Goal: Task Accomplishment & Management: Complete application form

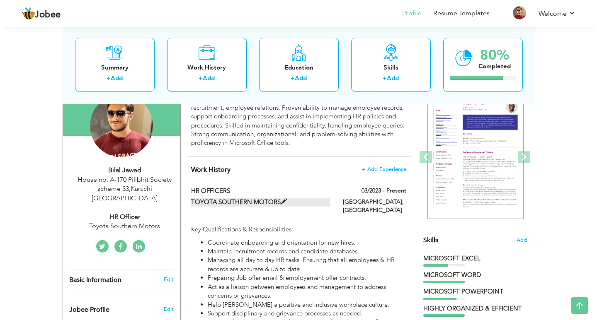
scroll to position [41, 0]
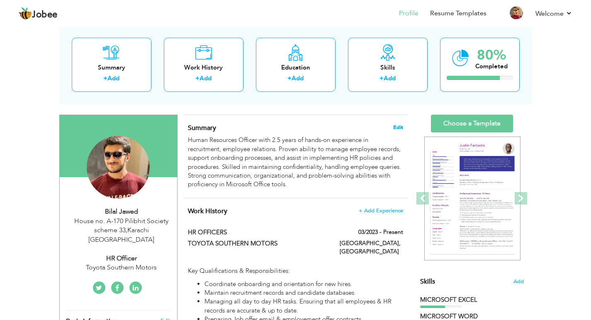
click at [399, 129] on span "Edit" at bounding box center [398, 128] width 10 height 6
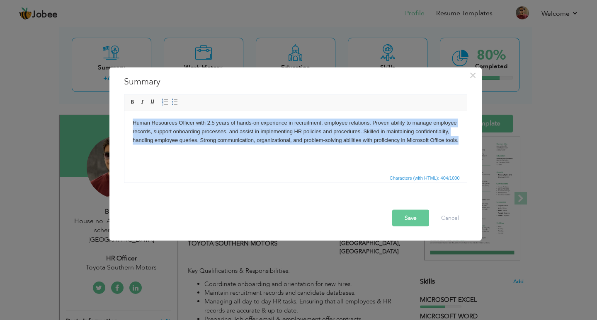
drag, startPoint x: 459, startPoint y: 140, endPoint x: 125, endPoint y: 125, distance: 334.4
click at [125, 125] on html "Human Resources Officer with 2.5 years of hands-on experience in recruitment, e…" at bounding box center [295, 131] width 342 height 42
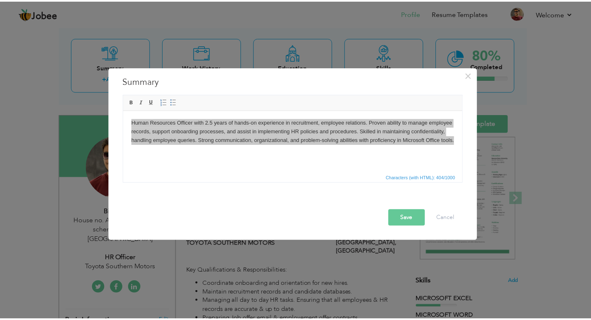
scroll to position [0, 0]
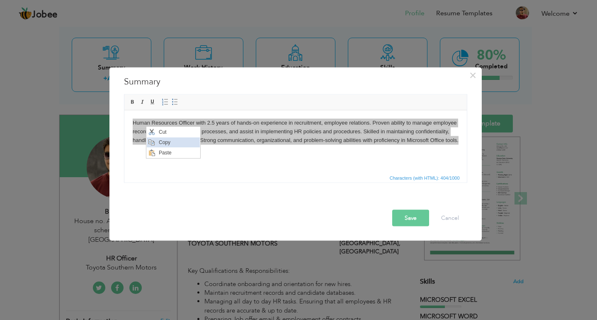
click at [168, 140] on span "Copy" at bounding box center [177, 143] width 43 height 10
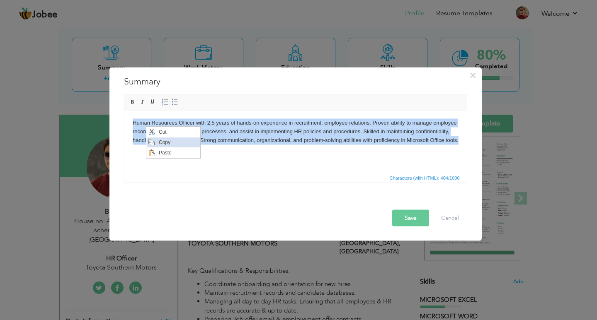
copy body "Human Resources Officer with 2.5 years of hands-on experience in recruitment, e…"
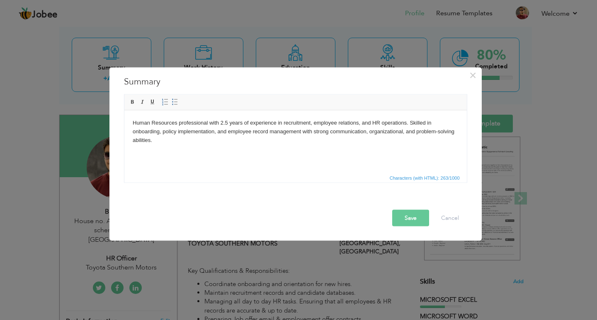
click at [405, 217] on button "Save" at bounding box center [410, 218] width 37 height 17
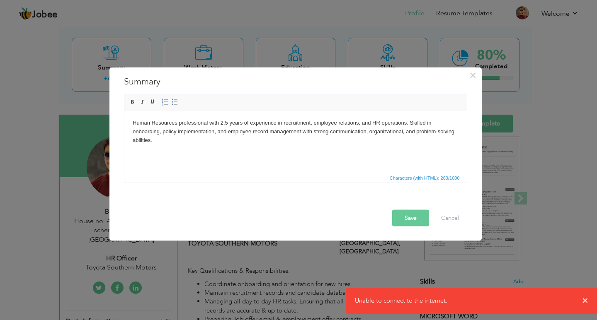
click at [408, 222] on button "Save" at bounding box center [410, 218] width 37 height 17
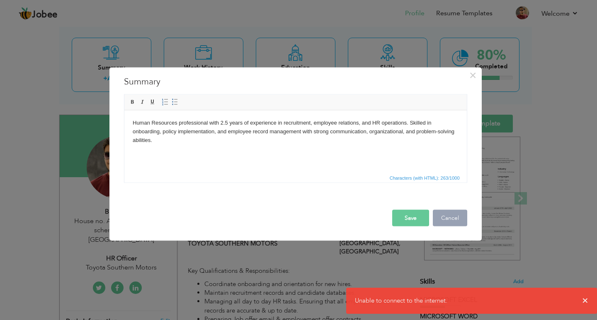
click at [448, 220] on button "Cancel" at bounding box center [450, 218] width 34 height 17
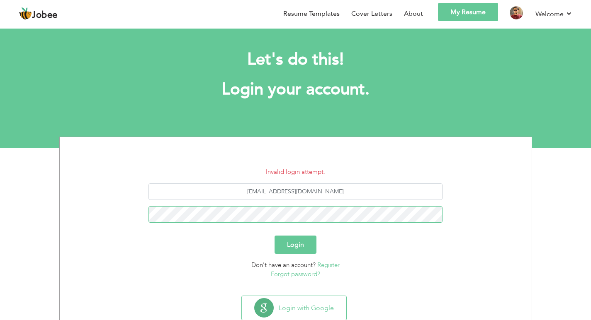
click at [274, 236] on button "Login" at bounding box center [295, 245] width 42 height 18
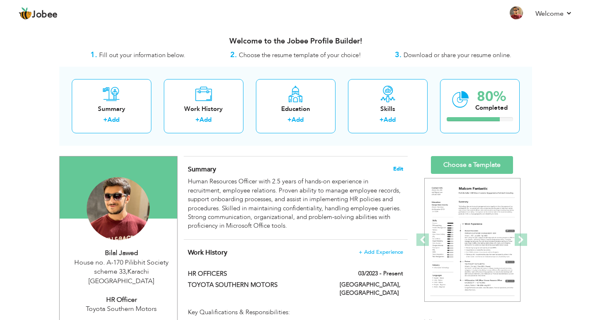
click at [398, 170] on span "Edit" at bounding box center [398, 169] width 10 height 6
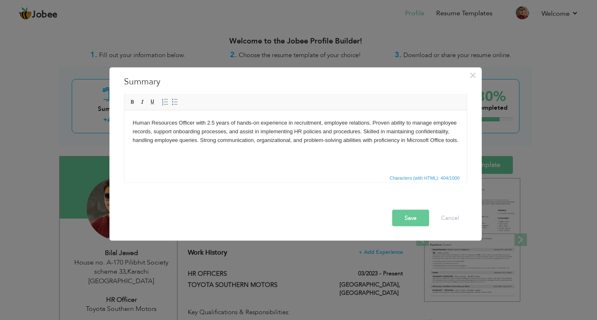
click at [416, 148] on html "Human Resources Officer with 2.5 years of hands-on experience in recruitment, e…" at bounding box center [295, 131] width 342 height 42
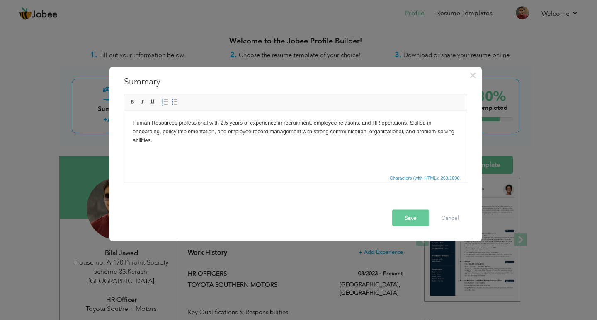
click at [419, 221] on button "Save" at bounding box center [410, 218] width 37 height 17
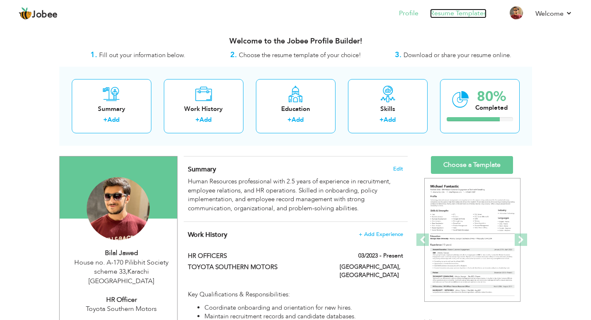
click at [448, 17] on link "Resume Templates" at bounding box center [458, 14] width 56 height 10
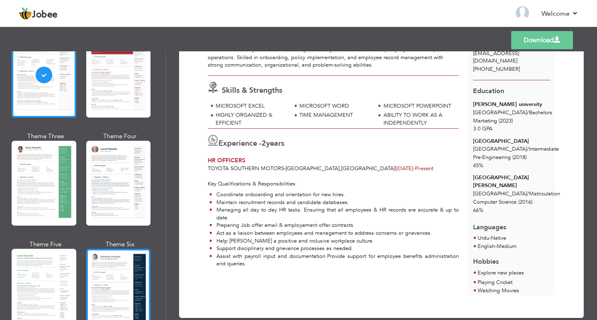
scroll to position [124, 0]
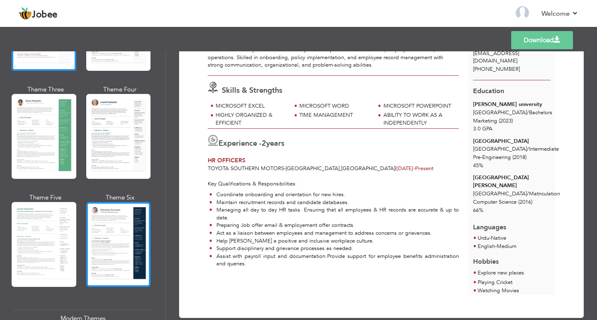
click at [130, 228] on div at bounding box center [118, 244] width 65 height 85
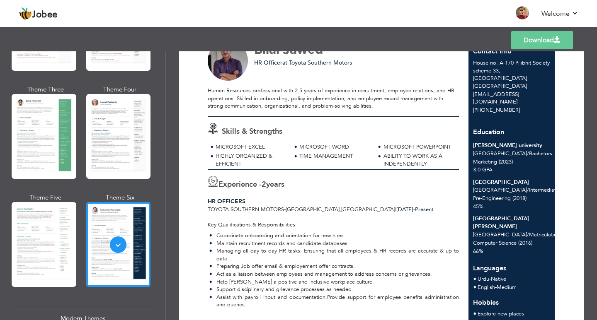
scroll to position [78, 0]
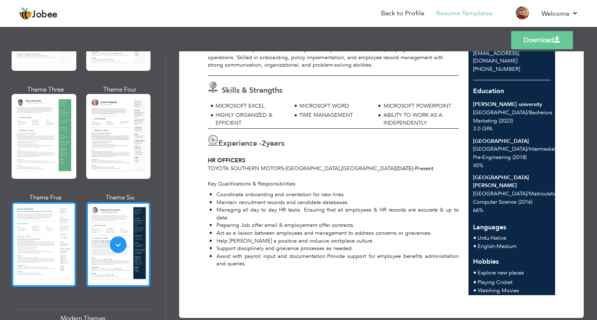
click at [36, 224] on div at bounding box center [44, 244] width 65 height 85
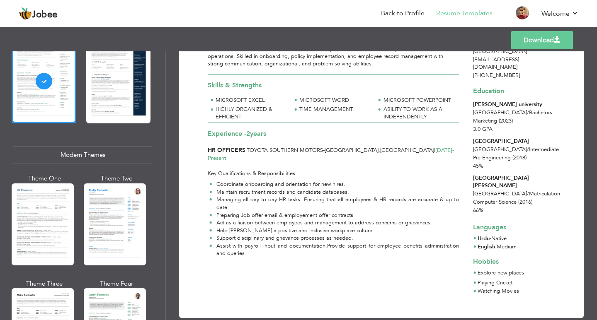
scroll to position [332, 0]
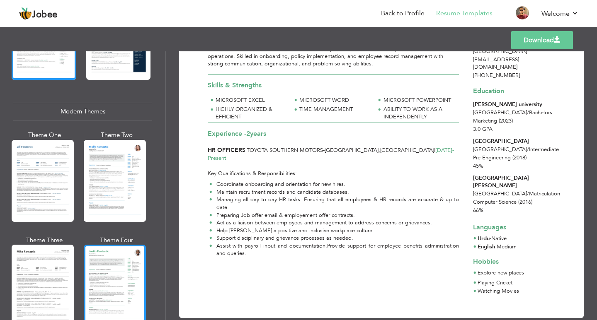
click at [93, 288] on div at bounding box center [115, 286] width 62 height 82
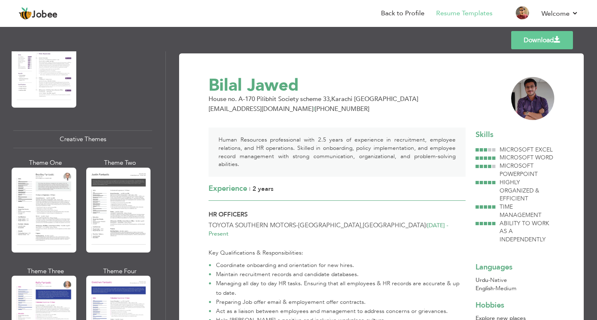
scroll to position [953, 0]
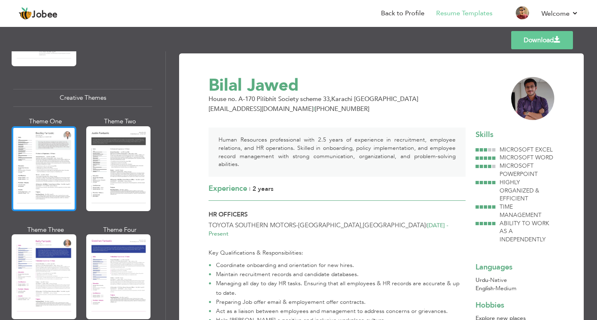
click at [61, 171] on div at bounding box center [44, 168] width 65 height 85
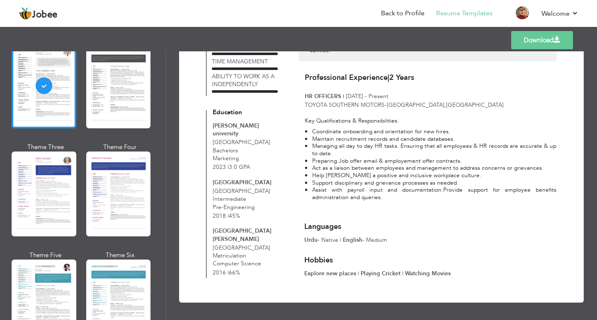
scroll to position [1078, 0]
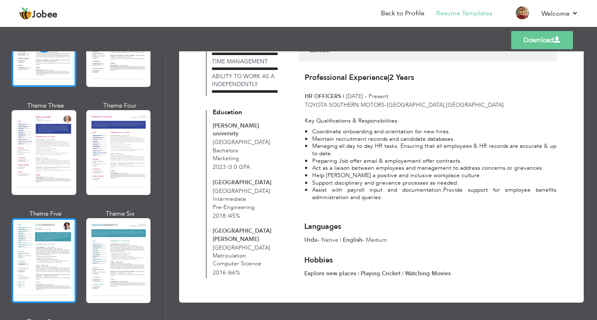
click at [45, 226] on div at bounding box center [44, 260] width 65 height 85
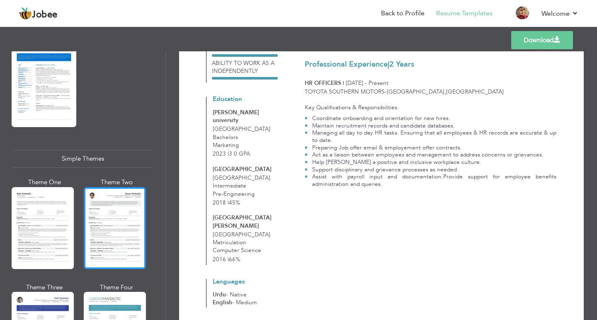
scroll to position [1409, 0]
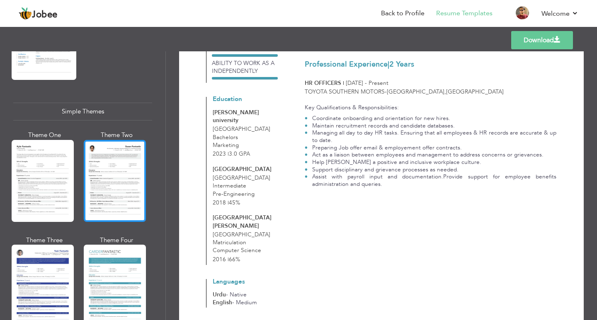
click at [131, 184] on div at bounding box center [115, 181] width 62 height 82
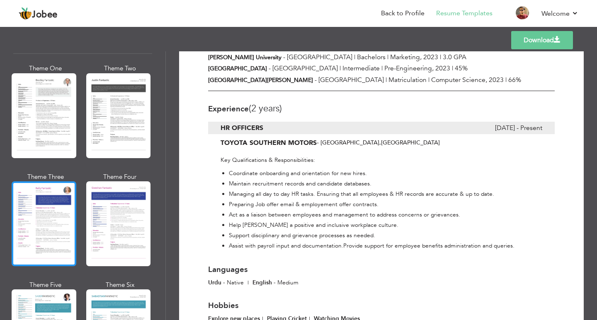
scroll to position [965, 0]
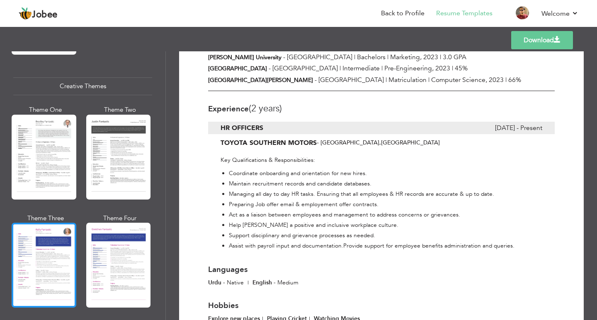
click at [54, 142] on div at bounding box center [44, 157] width 65 height 85
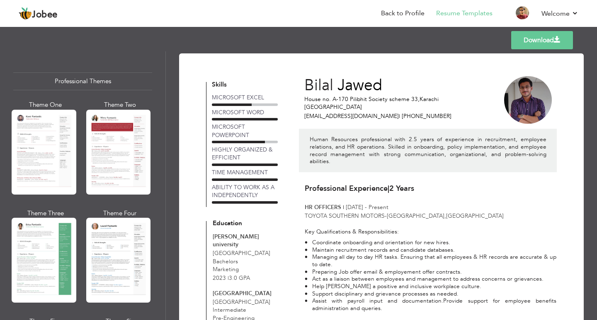
scroll to position [0, 0]
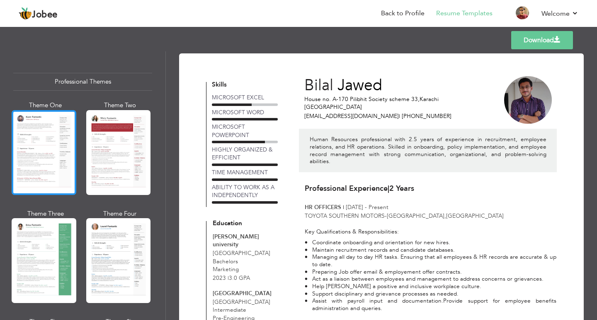
click at [33, 163] on div at bounding box center [44, 152] width 65 height 85
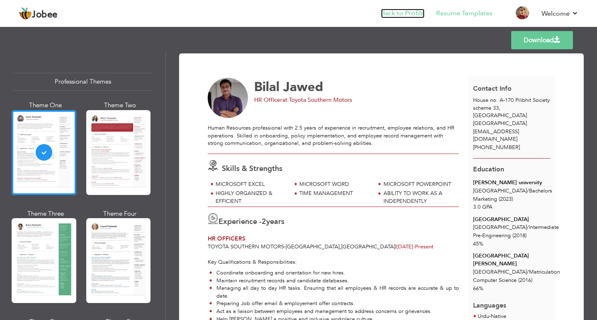
click at [412, 13] on link "Back to Profile" at bounding box center [403, 14] width 44 height 10
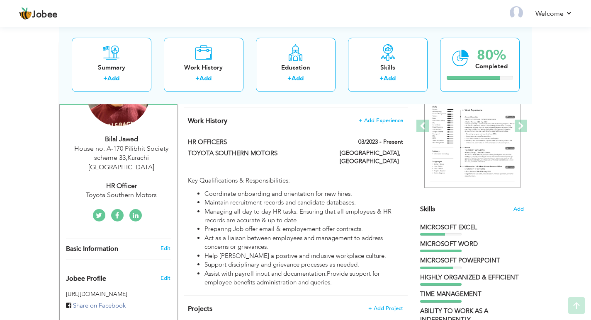
scroll to position [124, 0]
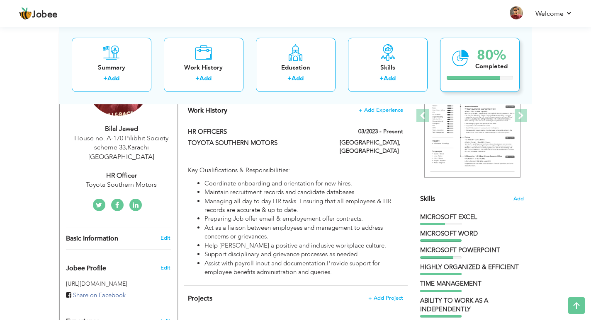
click at [459, 59] on icon at bounding box center [460, 58] width 17 height 28
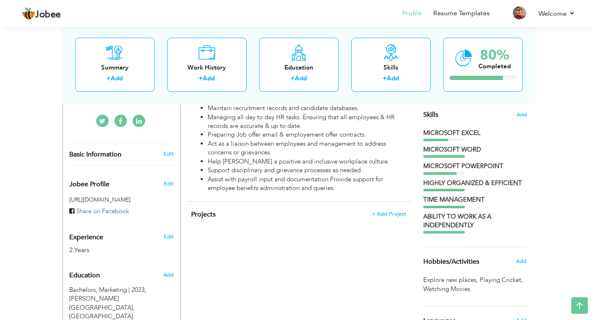
scroll to position [211, 0]
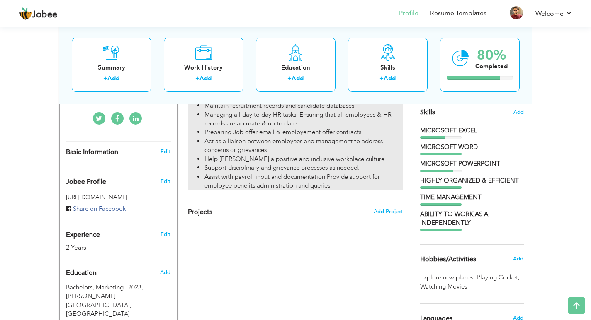
click at [320, 164] on li "​​​​​​​Support disciplinary and grievance processes as needed." at bounding box center [303, 168] width 198 height 9
type input "HR OFFICERS"
type input "TOYOTA SOUTHERN MOTORS"
type input "03/2023"
type input "PAKISTAN"
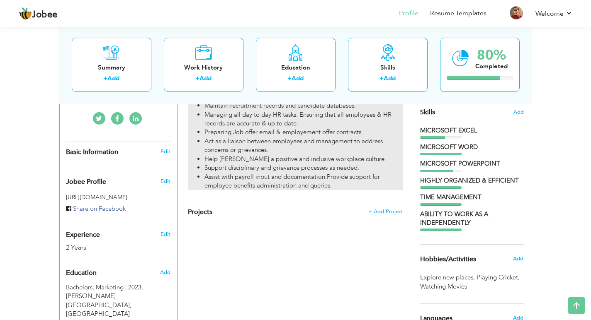
type input "KARACHI"
checkbox input "true"
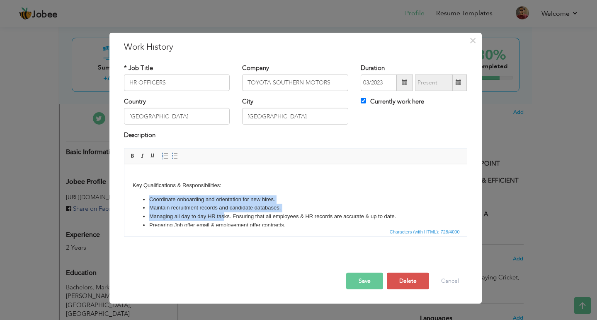
scroll to position [46, 0]
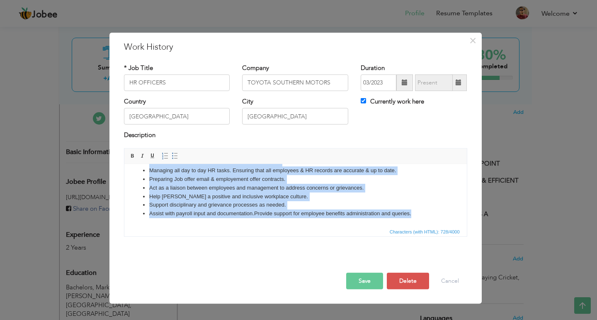
drag, startPoint x: 136, startPoint y: 192, endPoint x: 400, endPoint y: 213, distance: 264.5
click at [405, 213] on body "Key Qualifications & Responsibilities: Coordinate onboarding and orientation fo…" at bounding box center [295, 172] width 326 height 92
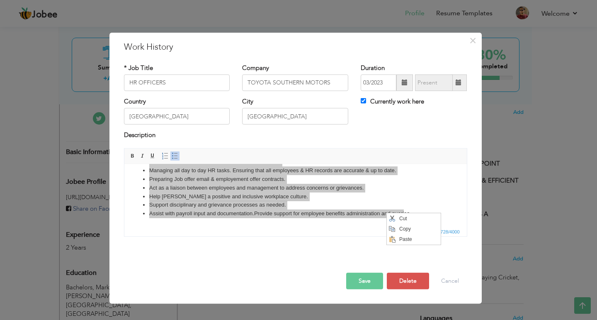
scroll to position [0, 0]
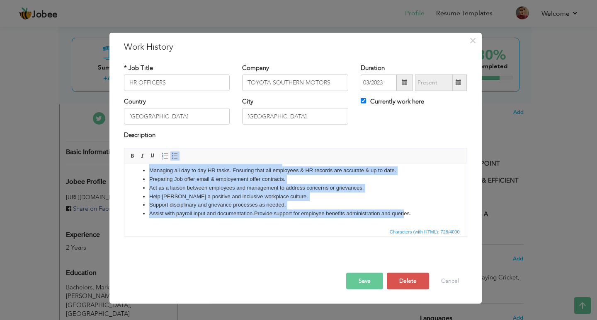
click at [425, 197] on li "Help foster a positive and inclusive workplace culture." at bounding box center [295, 196] width 293 height 9
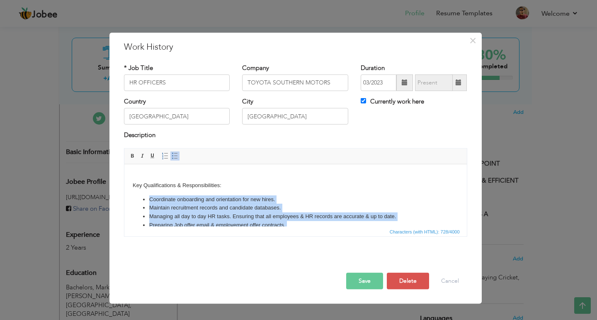
drag, startPoint x: 422, startPoint y: 213, endPoint x: 147, endPoint y: 200, distance: 274.7
click at [147, 200] on ul "Coordinate onboarding and orientation for new hires. Maintain recruitment recor…" at bounding box center [295, 229] width 326 height 69
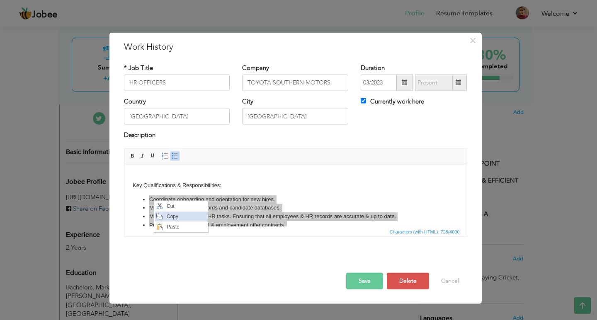
click at [175, 214] on span "Copy" at bounding box center [185, 216] width 43 height 10
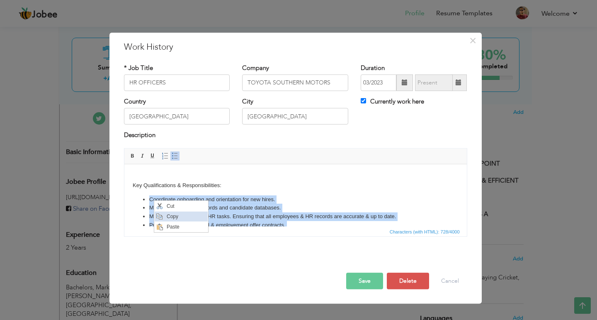
copy ul "Coordinate onboarding and orientation for new hires. Maintain recruitment recor…"
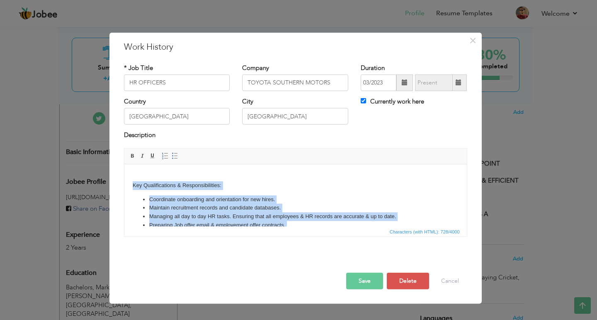
scroll to position [46, 0]
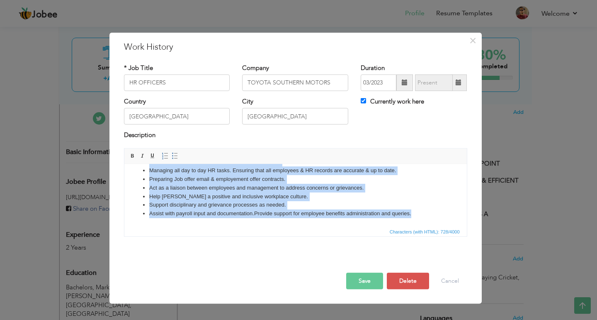
drag, startPoint x: 131, startPoint y: 185, endPoint x: 434, endPoint y: 240, distance: 308.5
click at [434, 226] on html "Key Qualifications & Responsibilities: Coordinate onboarding and orientation fo…" at bounding box center [295, 172] width 342 height 108
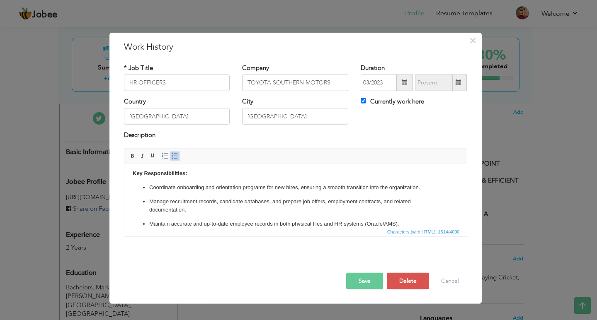
scroll to position [0, 0]
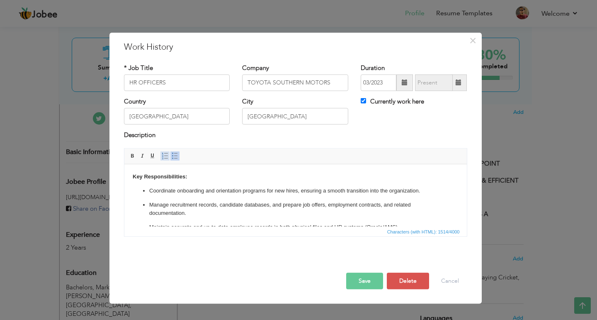
click at [167, 158] on span at bounding box center [165, 156] width 7 height 7
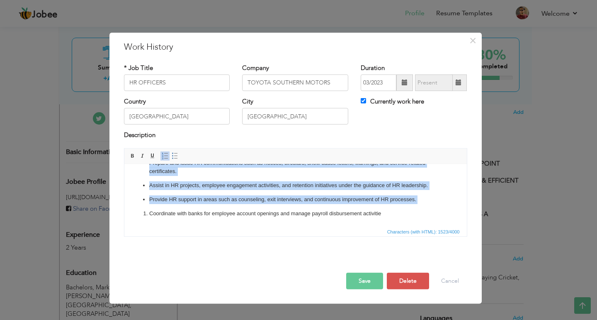
scroll to position [169, 0]
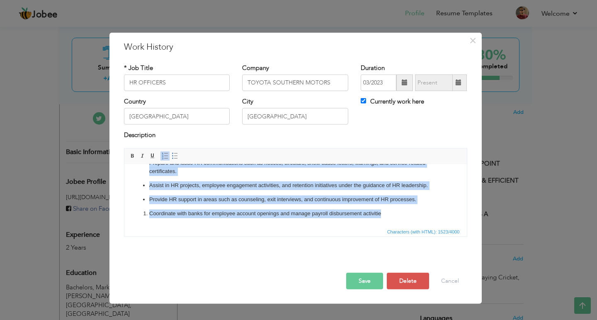
drag, startPoint x: 142, startPoint y: 182, endPoint x: 165, endPoint y: 167, distance: 28.2
click at [411, 222] on html "Key Responsibilities: Coordinate onboarding and orientation programs for new hi…" at bounding box center [295, 115] width 342 height 223
click at [163, 155] on span at bounding box center [165, 156] width 7 height 7
click at [172, 155] on span at bounding box center [175, 156] width 7 height 7
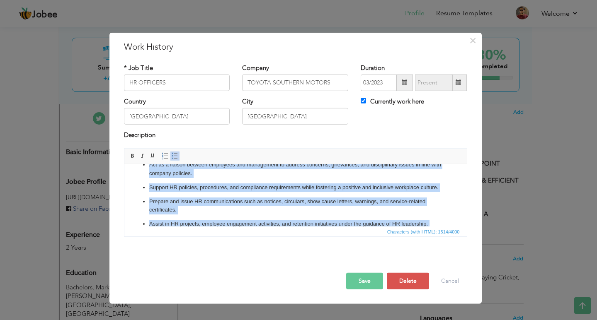
scroll to position [0, 0]
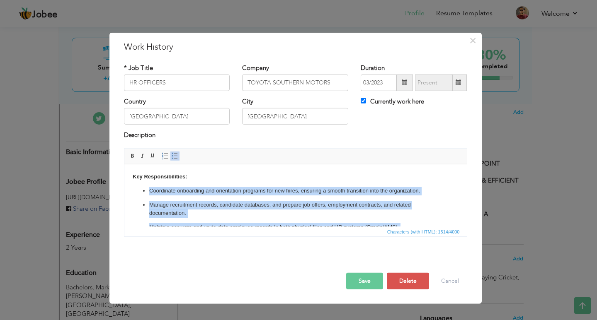
click at [233, 214] on p "Manage recruitment records, candidate databases, and prepare job offers, employ…" at bounding box center [295, 209] width 293 height 17
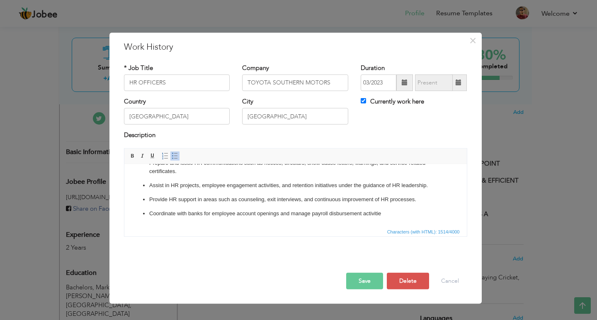
scroll to position [169, 0]
click at [359, 287] on button "Save" at bounding box center [364, 281] width 37 height 17
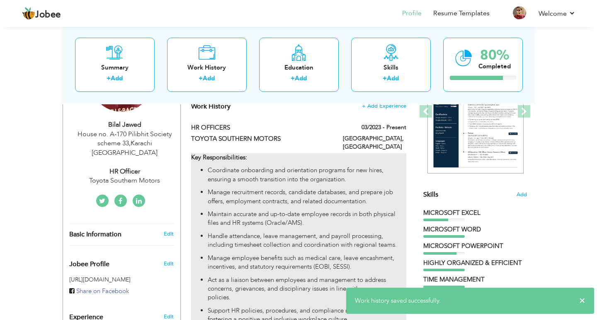
scroll to position [128, 0]
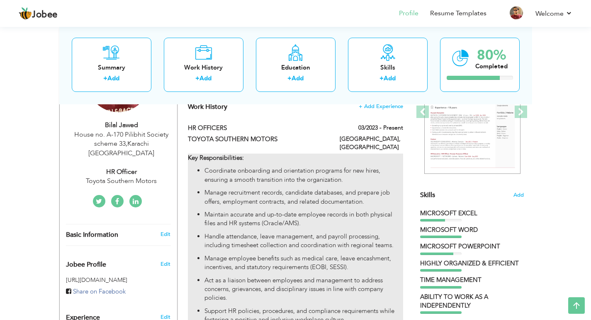
click at [340, 179] on ul "Coordinate onboarding and orientation programs for new hires, ensuring a smooth…" at bounding box center [295, 290] width 215 height 246
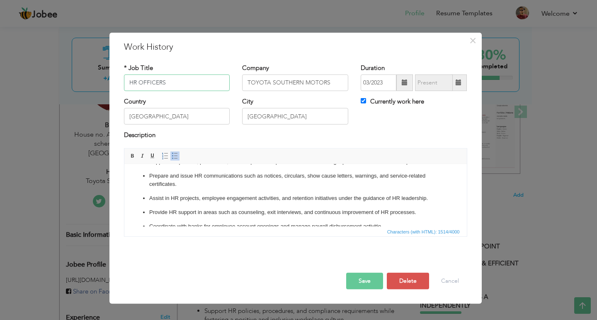
scroll to position [169, 0]
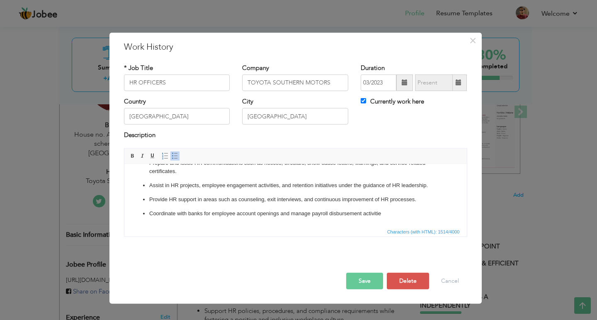
click at [407, 214] on p "Coordinate with banks for employee account openings and manage payroll disburse…" at bounding box center [295, 213] width 293 height 9
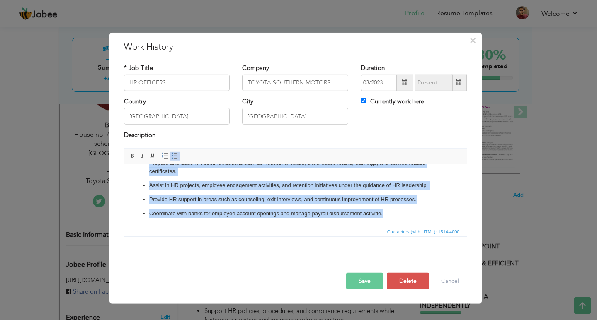
drag, startPoint x: 143, startPoint y: 188, endPoint x: 539, endPoint y: 391, distance: 445.5
click at [415, 226] on html "Key Responsibilities: Coordinate onboarding and orientation programs for new hi…" at bounding box center [295, 115] width 342 height 223
copy ul "Coordinate onboarding and orientation programs for new hires, ensuring a smooth…"
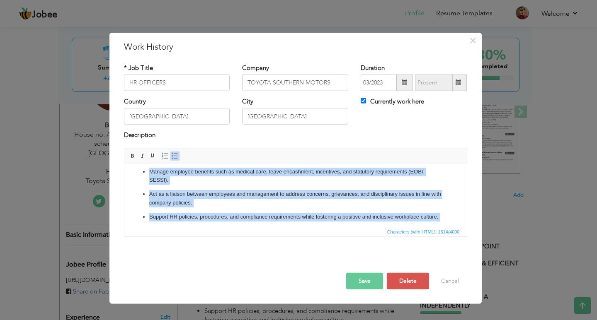
scroll to position [0, 0]
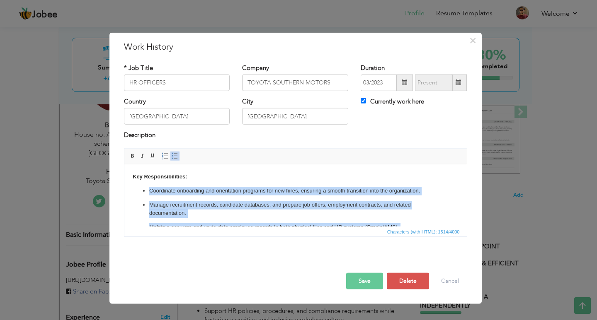
click at [194, 201] on p "Manage recruitment records, candidate databases, and prepare job offers, employ…" at bounding box center [295, 209] width 293 height 17
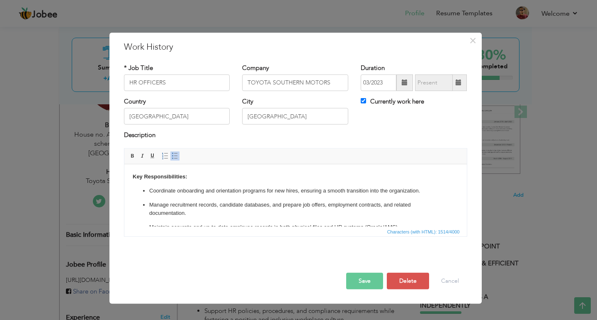
click at [221, 213] on p "Manage recruitment records, candidate databases, and prepare job offers, employ…" at bounding box center [295, 209] width 293 height 17
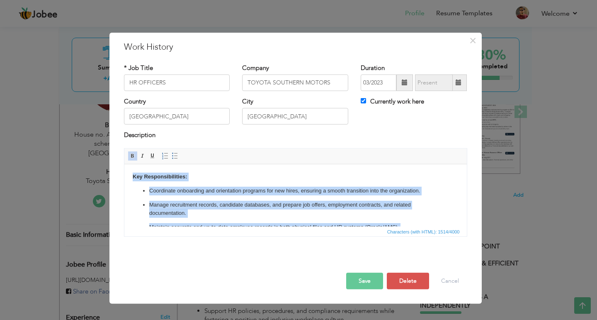
drag, startPoint x: 222, startPoint y: 202, endPoint x: 217, endPoint y: 203, distance: 5.0
click at [222, 203] on p "Manage recruitment records, candidate databases, and prepare job offers, employ…" at bounding box center [295, 209] width 293 height 17
click at [151, 185] on body "Key Responsibilities: Coordinate onboarding and orientation programs for new hi…" at bounding box center [295, 275] width 326 height 206
click at [141, 185] on body "Key Responsibilities: Coordinate onboarding and orientation programs for new hi…" at bounding box center [295, 275] width 326 height 206
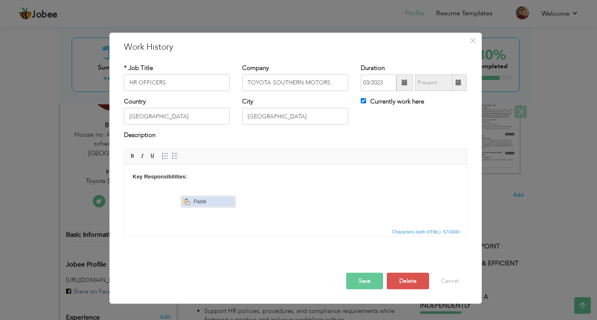
click at [208, 206] on span "Paste" at bounding box center [212, 201] width 43 height 10
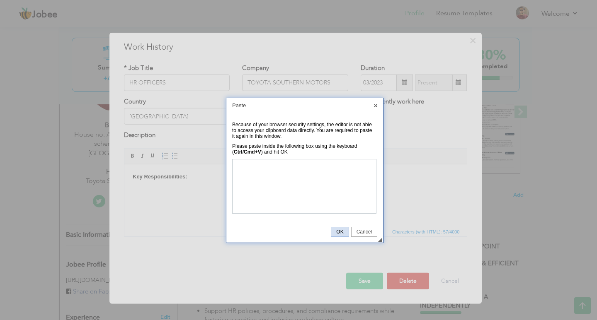
drag, startPoint x: 344, startPoint y: 233, endPoint x: 271, endPoint y: 227, distance: 72.8
click at [342, 233] on span "OK" at bounding box center [339, 232] width 17 height 6
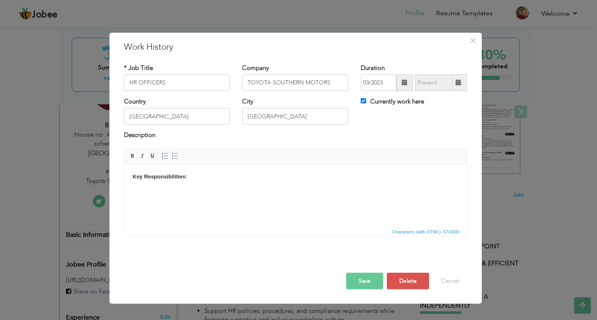
click at [194, 189] on body "Key Responsibilities:" at bounding box center [295, 187] width 326 height 31
click at [193, 184] on body "Key Responsibilities:" at bounding box center [295, 187] width 326 height 31
click at [359, 284] on button "Save" at bounding box center [364, 281] width 37 height 17
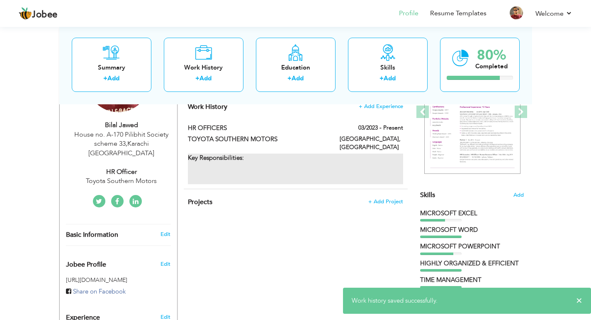
click at [335, 158] on div "Key Responsibilities:" at bounding box center [295, 169] width 215 height 31
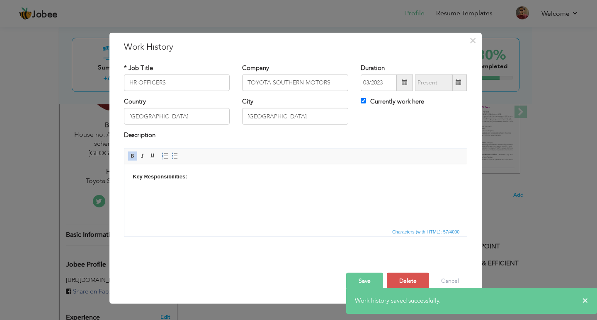
click at [211, 189] on body "Key Responsibilities:" at bounding box center [295, 187] width 326 height 31
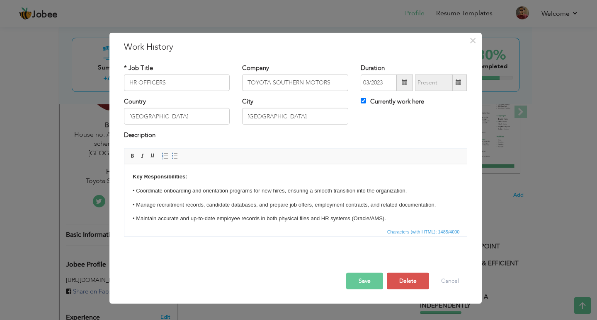
click at [420, 190] on p "• Coordinate onboarding and orientation programs for new hires, ensuring a smoo…" at bounding box center [295, 191] width 326 height 9
click at [369, 281] on button "Save" at bounding box center [364, 281] width 37 height 17
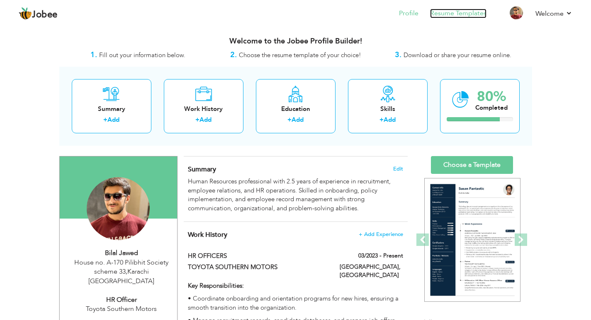
click at [460, 15] on link "Resume Templates" at bounding box center [458, 14] width 56 height 10
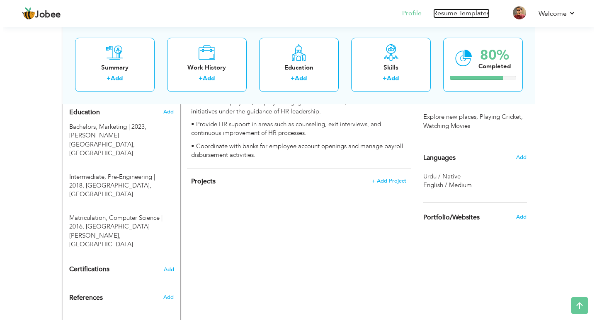
scroll to position [377, 0]
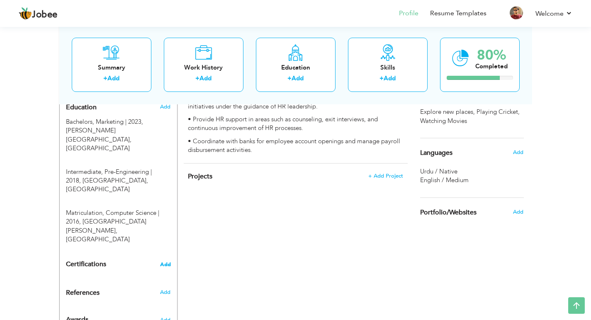
click at [163, 262] on span "Add" at bounding box center [165, 265] width 11 height 6
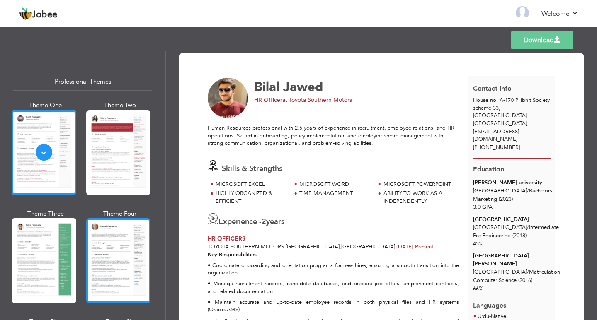
click at [125, 240] on div at bounding box center [118, 260] width 65 height 85
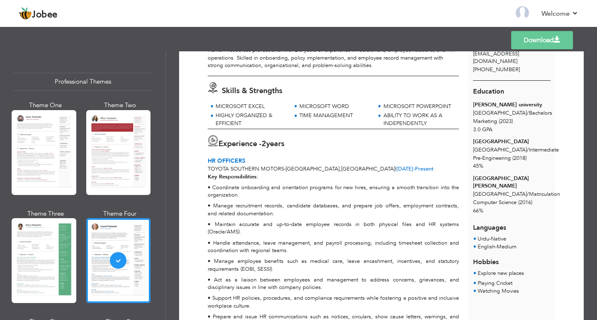
scroll to position [177, 0]
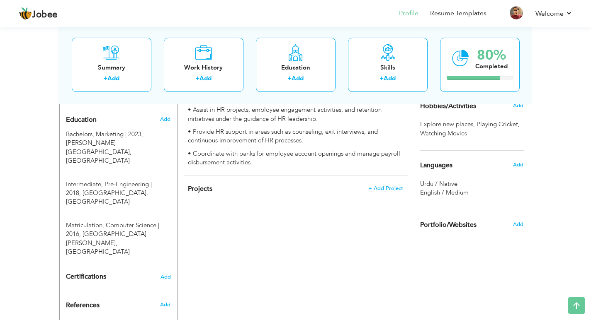
scroll to position [377, 0]
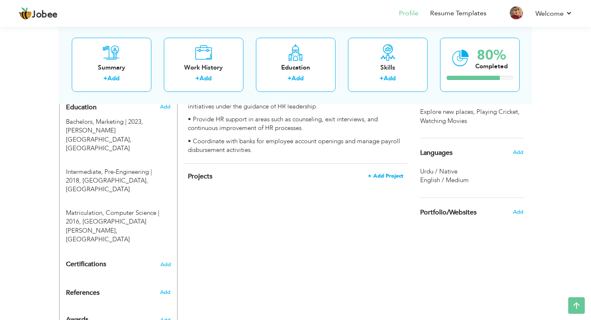
click at [389, 173] on span "+ Add Project" at bounding box center [385, 176] width 35 height 6
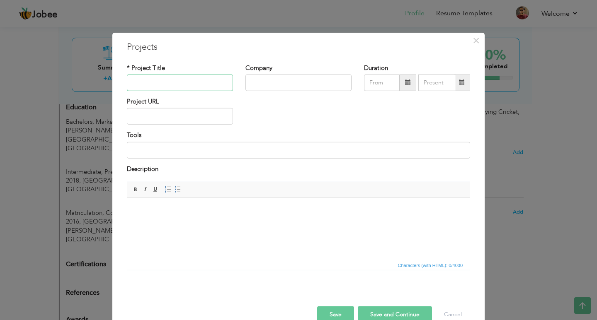
click at [165, 82] on input "text" at bounding box center [180, 83] width 106 height 17
paste input "Entrepreneurship"
type input "Entrepreneurship"
click at [272, 82] on input "text" at bounding box center [298, 83] width 106 height 17
paste input "[PERSON_NAME] University"
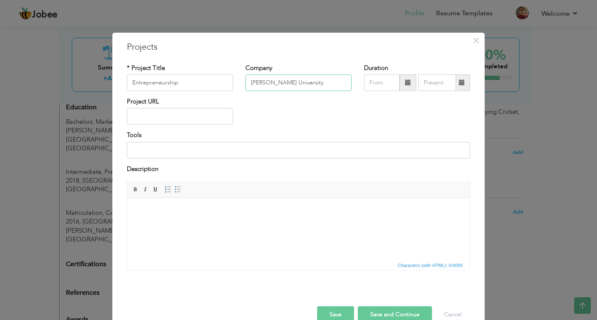
type input "[PERSON_NAME] University"
click at [374, 87] on input "09/2025" at bounding box center [382, 83] width 36 height 17
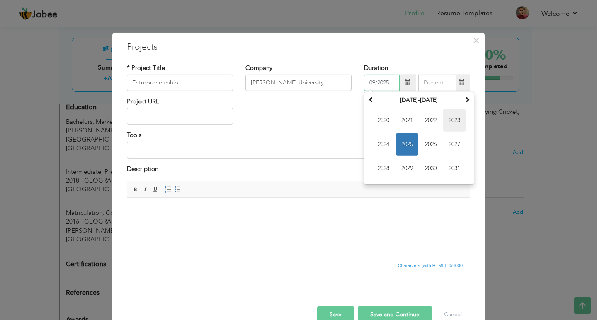
click at [449, 122] on span "2023" at bounding box center [454, 120] width 22 height 22
click at [405, 121] on span "Feb" at bounding box center [407, 120] width 22 height 22
type input "02/2023"
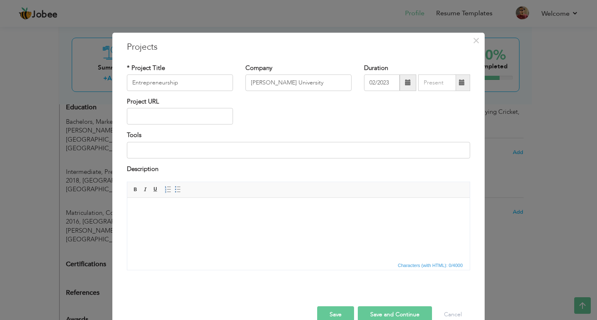
click at [179, 206] on body at bounding box center [299, 210] width 326 height 9
click at [330, 314] on button "Save" at bounding box center [335, 315] width 37 height 17
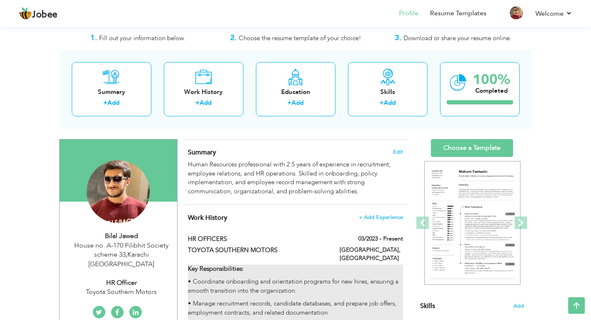
scroll to position [0, 0]
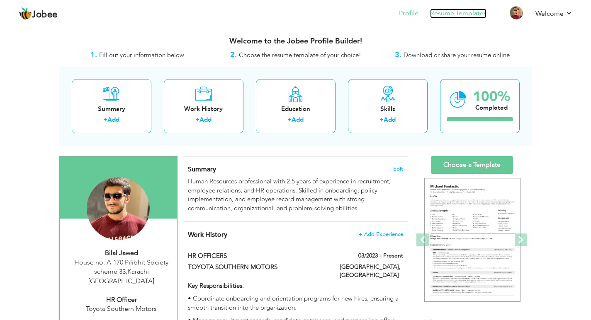
click at [448, 18] on link "Resume Templates" at bounding box center [458, 14] width 56 height 10
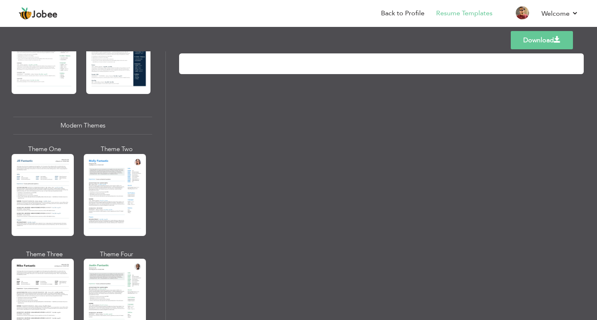
scroll to position [332, 0]
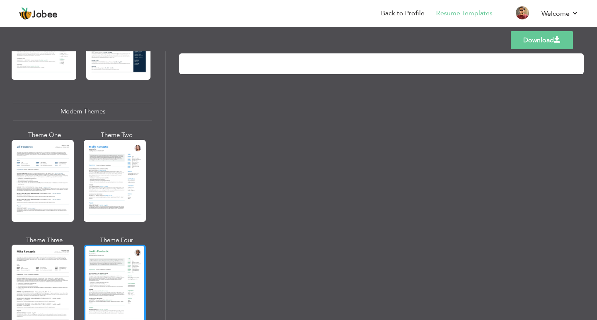
click at [116, 273] on div at bounding box center [115, 286] width 62 height 82
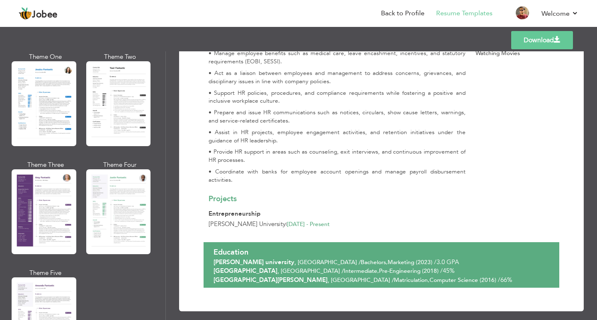
scroll to position [663, 0]
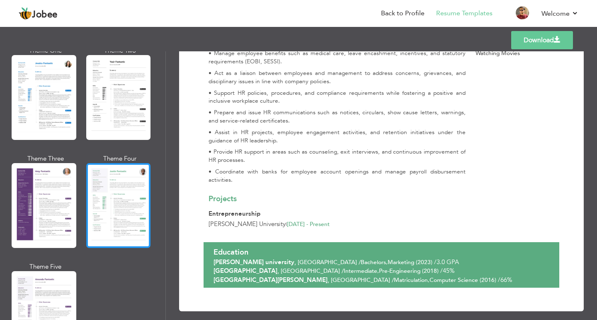
click at [112, 213] on div at bounding box center [118, 205] width 65 height 85
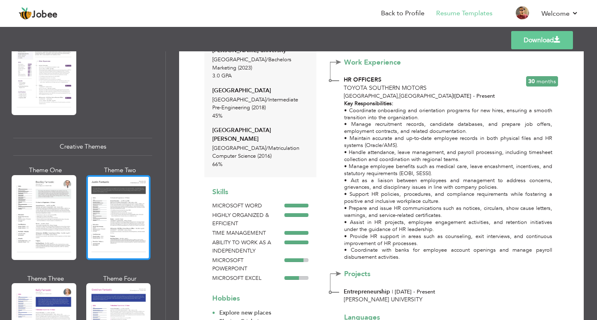
scroll to position [912, 0]
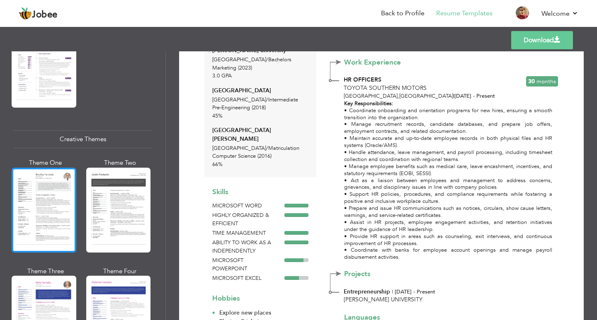
click at [59, 190] on div at bounding box center [44, 210] width 65 height 85
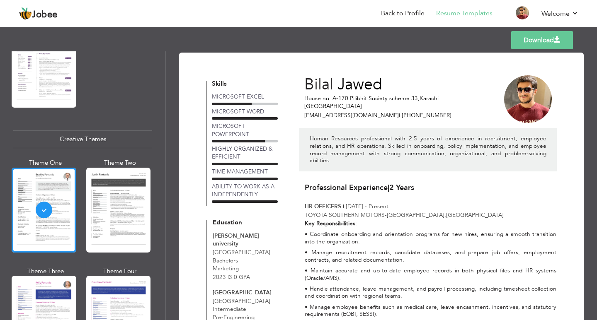
scroll to position [0, 0]
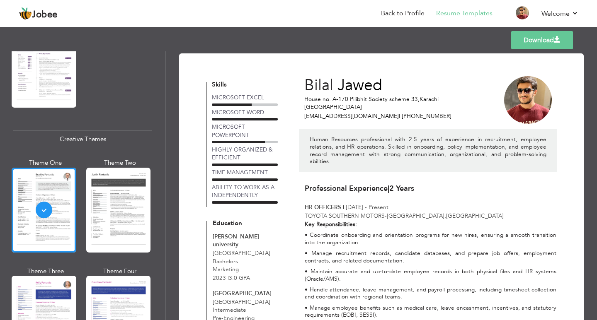
click at [555, 40] on span at bounding box center [557, 39] width 7 height 7
click at [349, 223] on strong "Key Responsibilities:" at bounding box center [331, 225] width 52 height 8
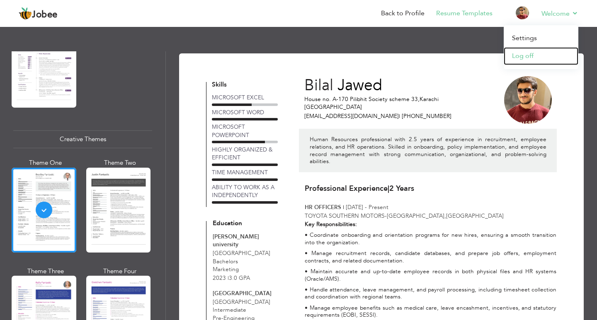
click at [535, 52] on link "Log off" at bounding box center [541, 56] width 75 height 18
